Goal: Task Accomplishment & Management: Manage account settings

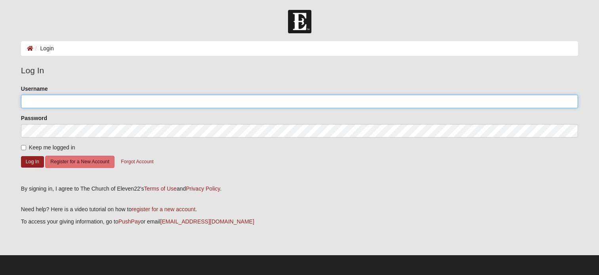
click at [113, 101] on input "Username" at bounding box center [299, 101] width 557 height 13
type input "[EMAIL_ADDRESS][DOMAIN_NAME]"
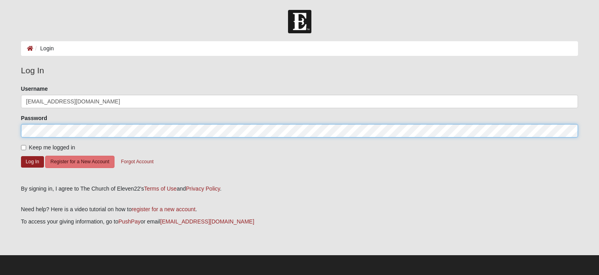
click at [21, 156] on button "Log In" at bounding box center [32, 161] width 23 height 11
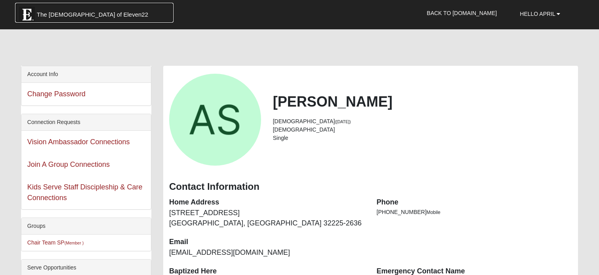
click at [107, 17] on link "The [DEMOGRAPHIC_DATA] of Eleven22" at bounding box center [94, 13] width 159 height 20
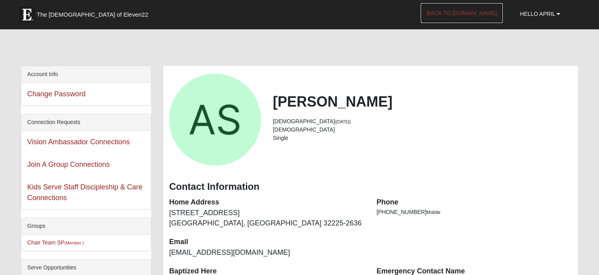
click at [476, 14] on link "Back to COE22.com" at bounding box center [462, 13] width 82 height 20
click at [550, 9] on link "Hello April" at bounding box center [540, 14] width 52 height 20
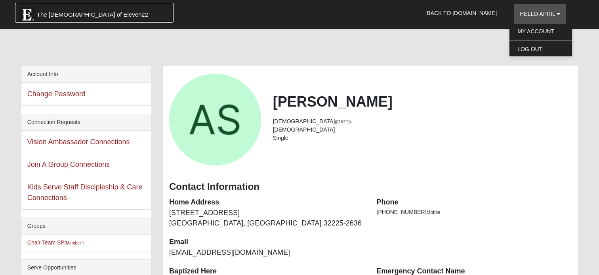
click at [87, 13] on span "The [DEMOGRAPHIC_DATA] of Eleven22" at bounding box center [92, 15] width 111 height 8
